Goal: Information Seeking & Learning: Learn about a topic

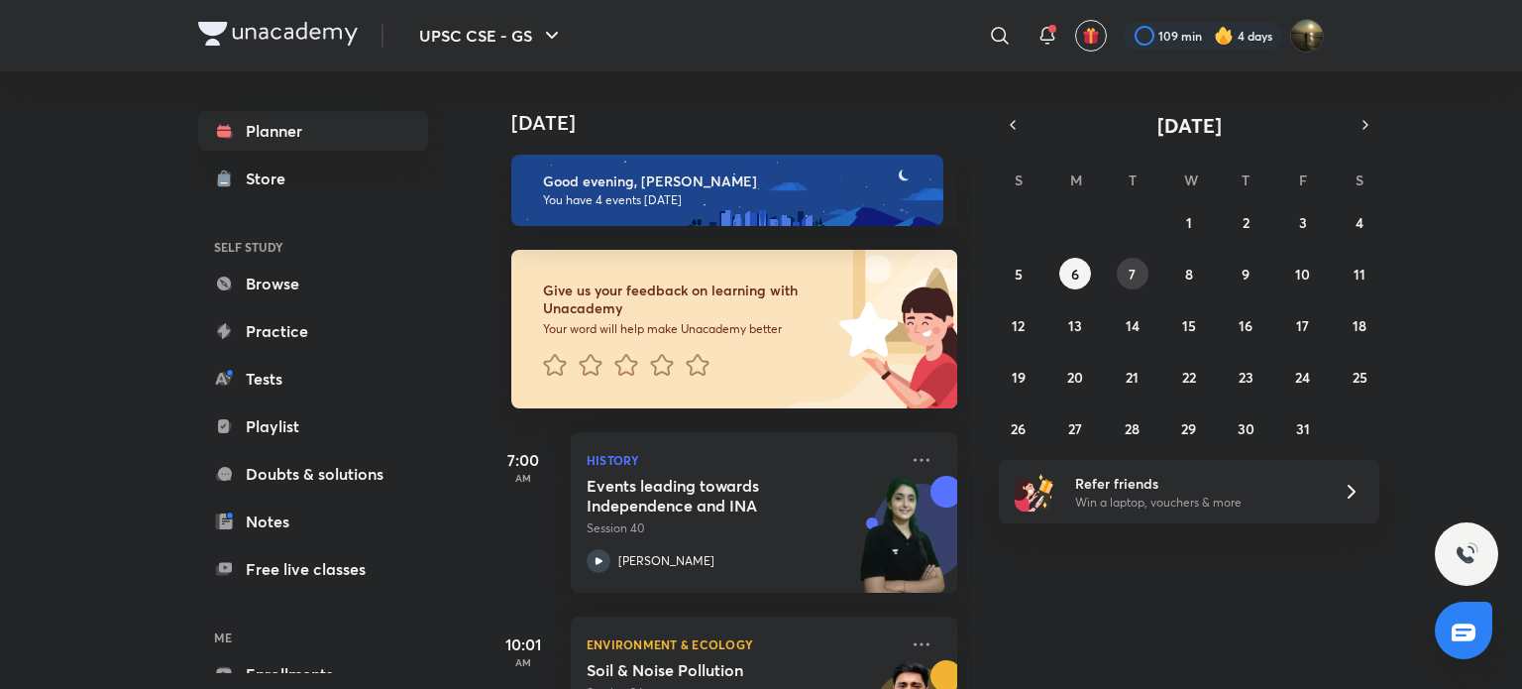
click at [1124, 270] on button "7" at bounding box center [1133, 274] width 32 height 32
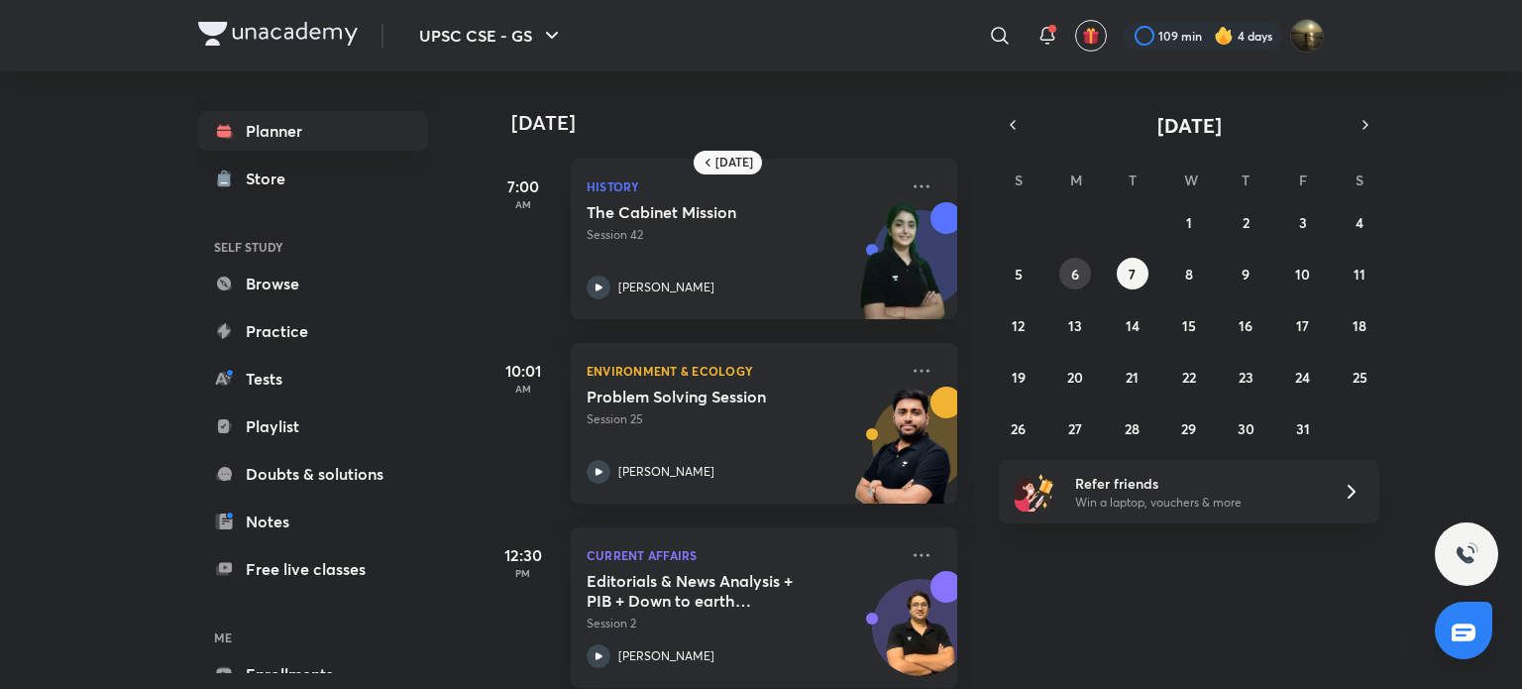
click at [1074, 273] on abbr "6" at bounding box center [1075, 274] width 8 height 19
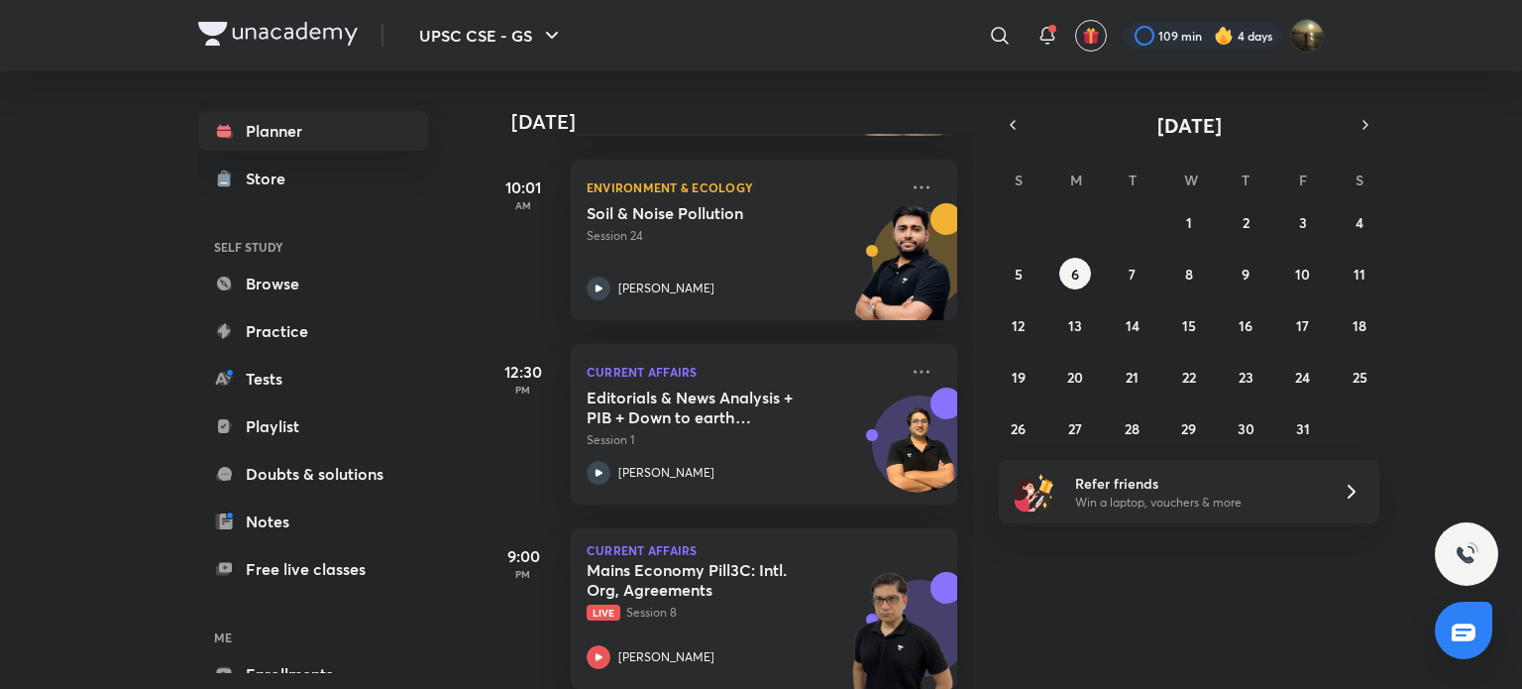
scroll to position [487, 0]
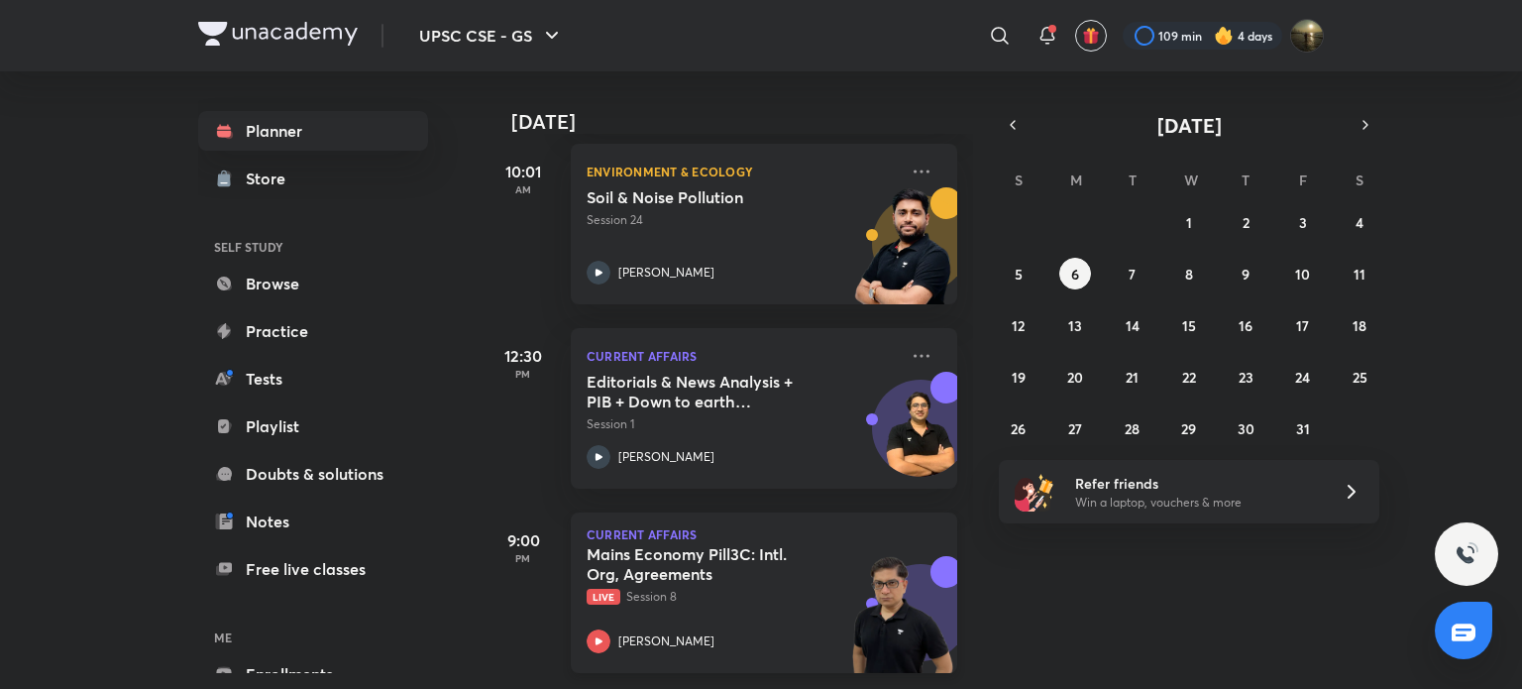
click at [670, 587] on p "Live Session 8" at bounding box center [742, 596] width 311 height 18
